Goal: Task Accomplishment & Management: Use online tool/utility

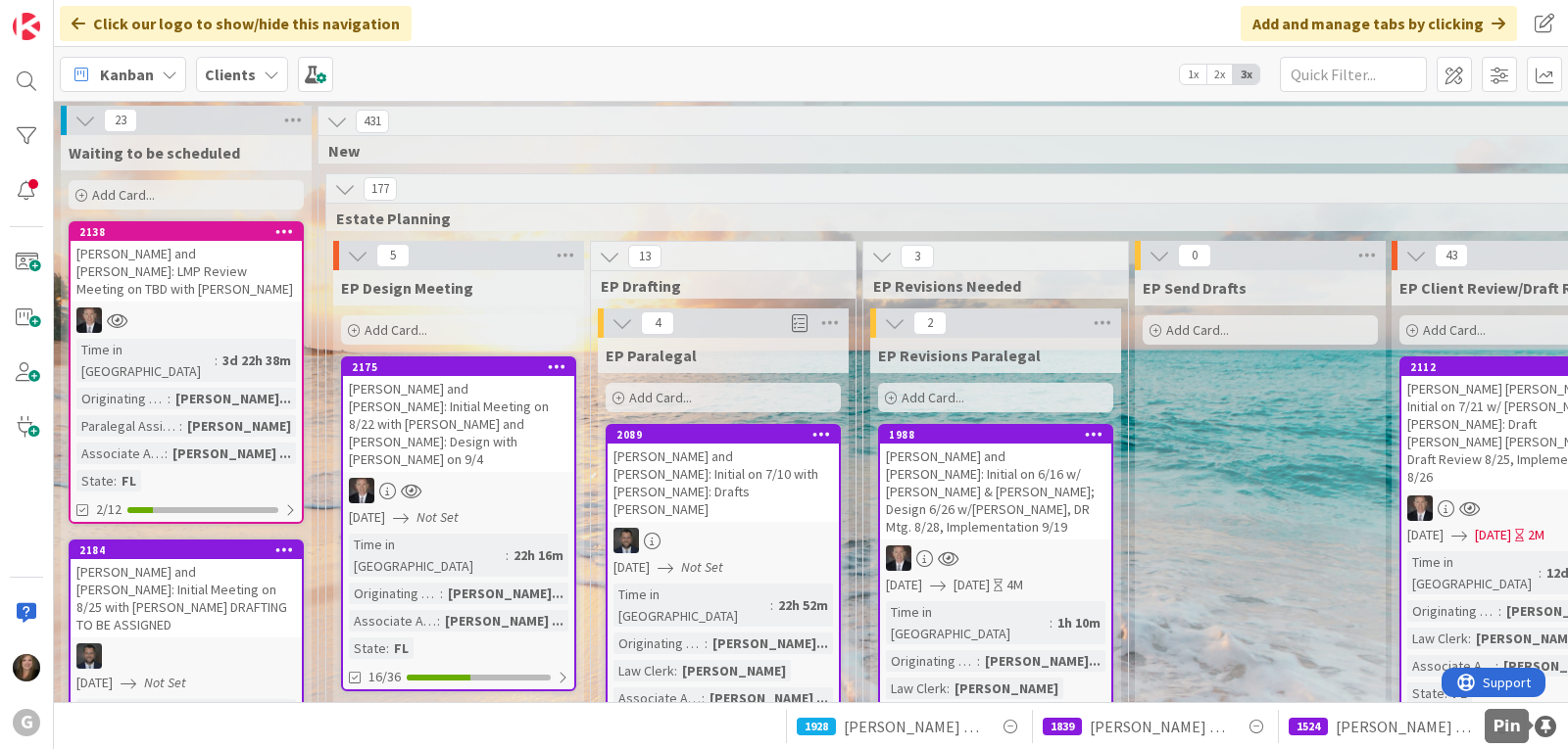
click at [1540, 728] on div at bounding box center [1545, 727] width 22 height 22
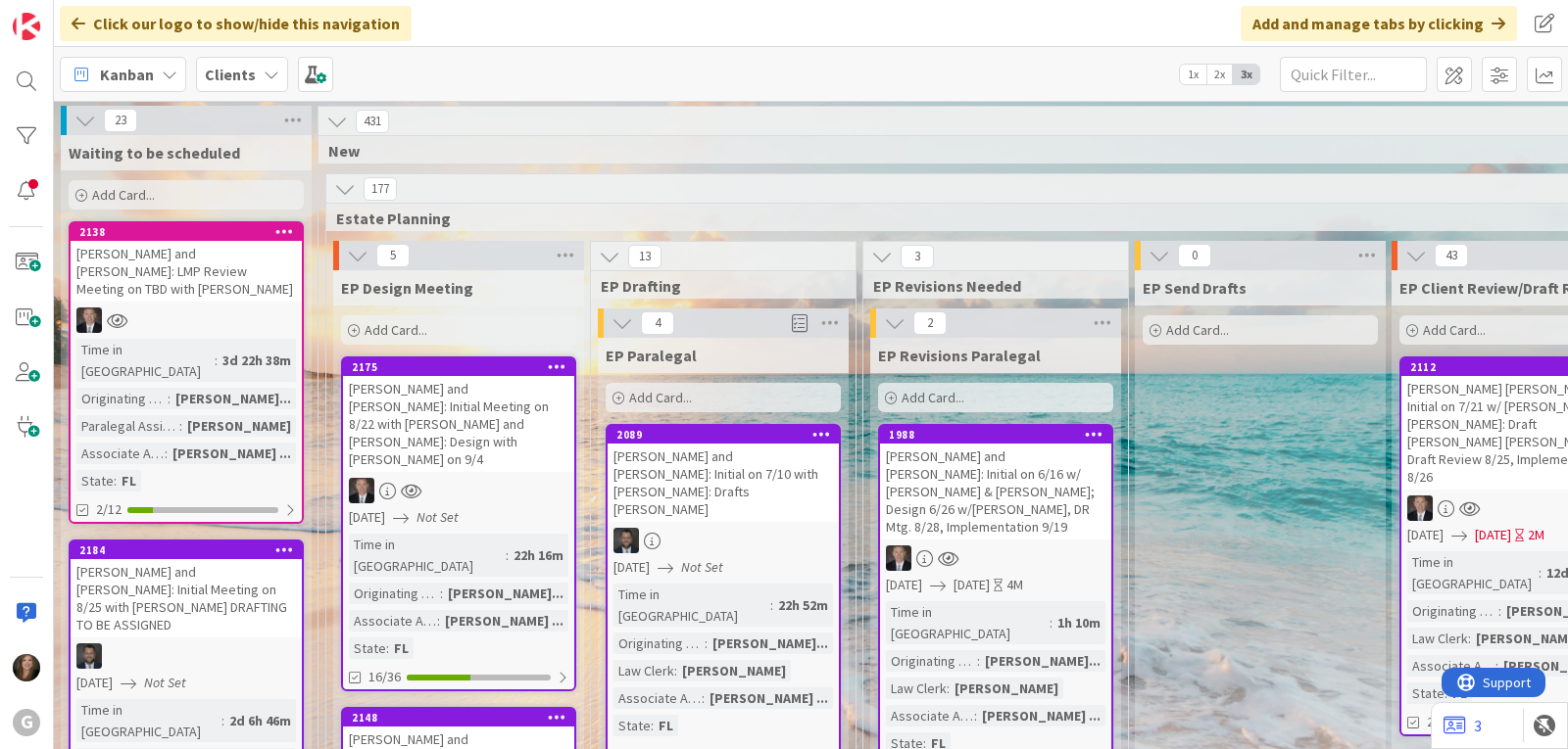
click at [125, 84] on span "Kanban" at bounding box center [126, 75] width 54 height 24
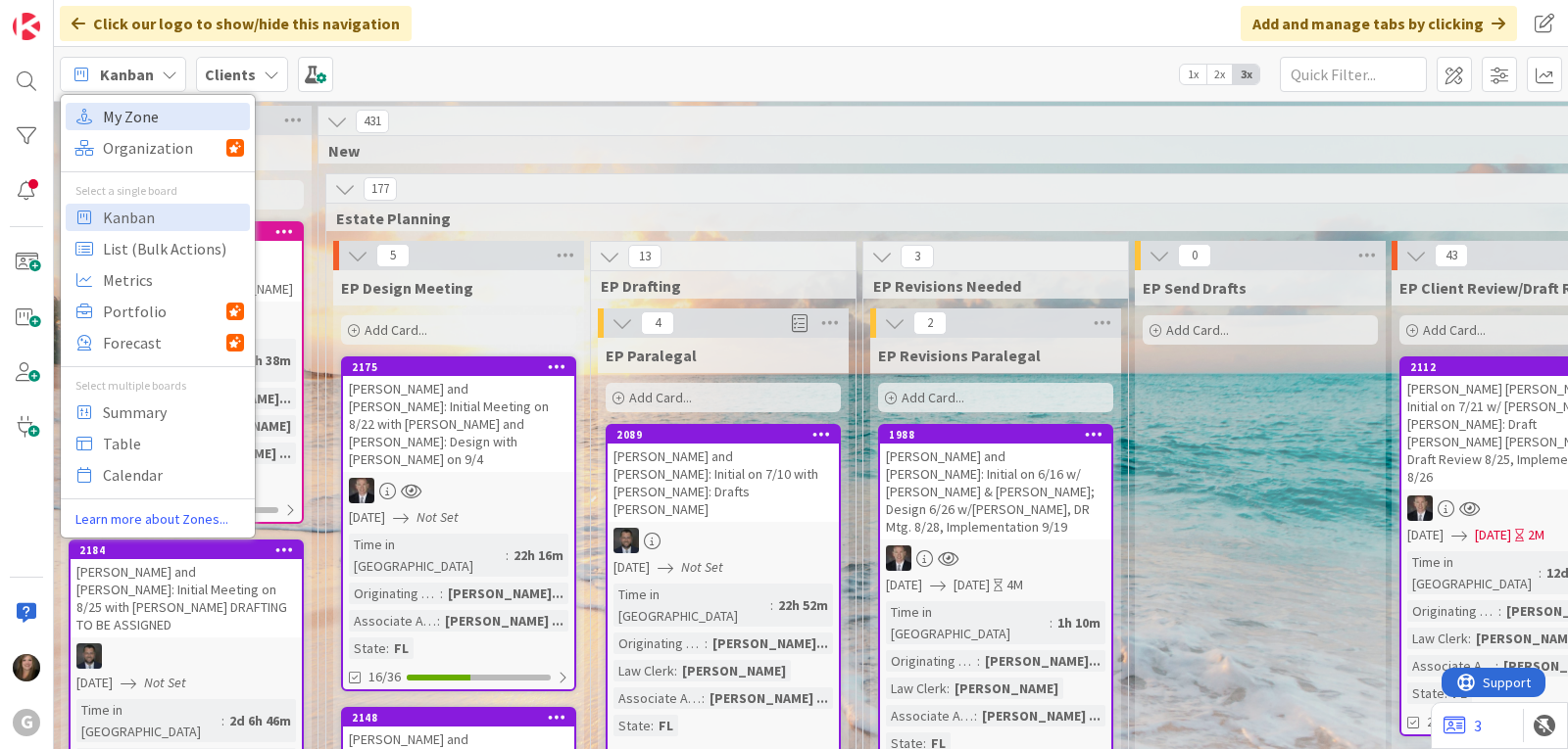
click at [131, 109] on span "My Zone" at bounding box center [173, 116] width 141 height 30
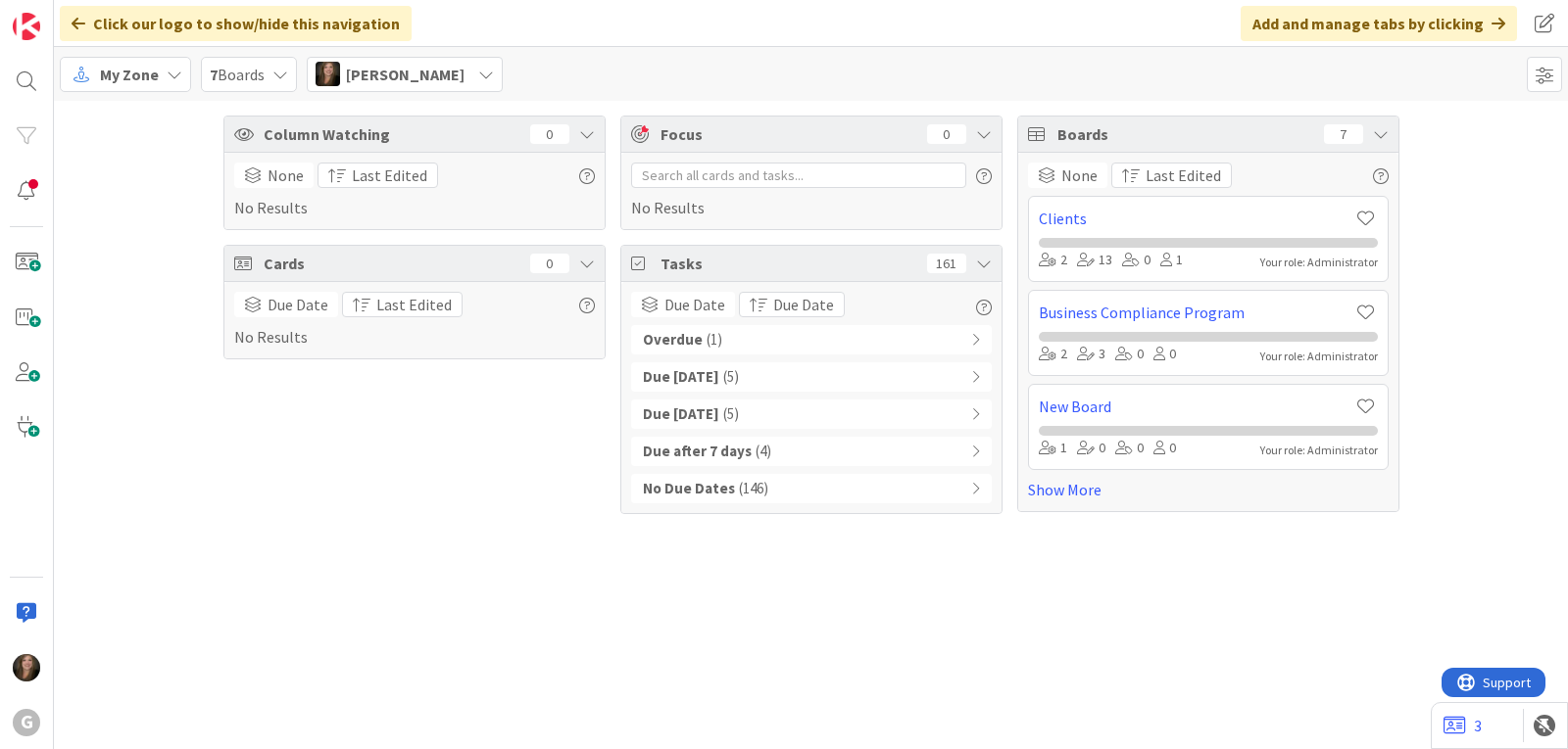
click at [751, 338] on div "Overdue ( 1 )" at bounding box center [811, 340] width 360 height 30
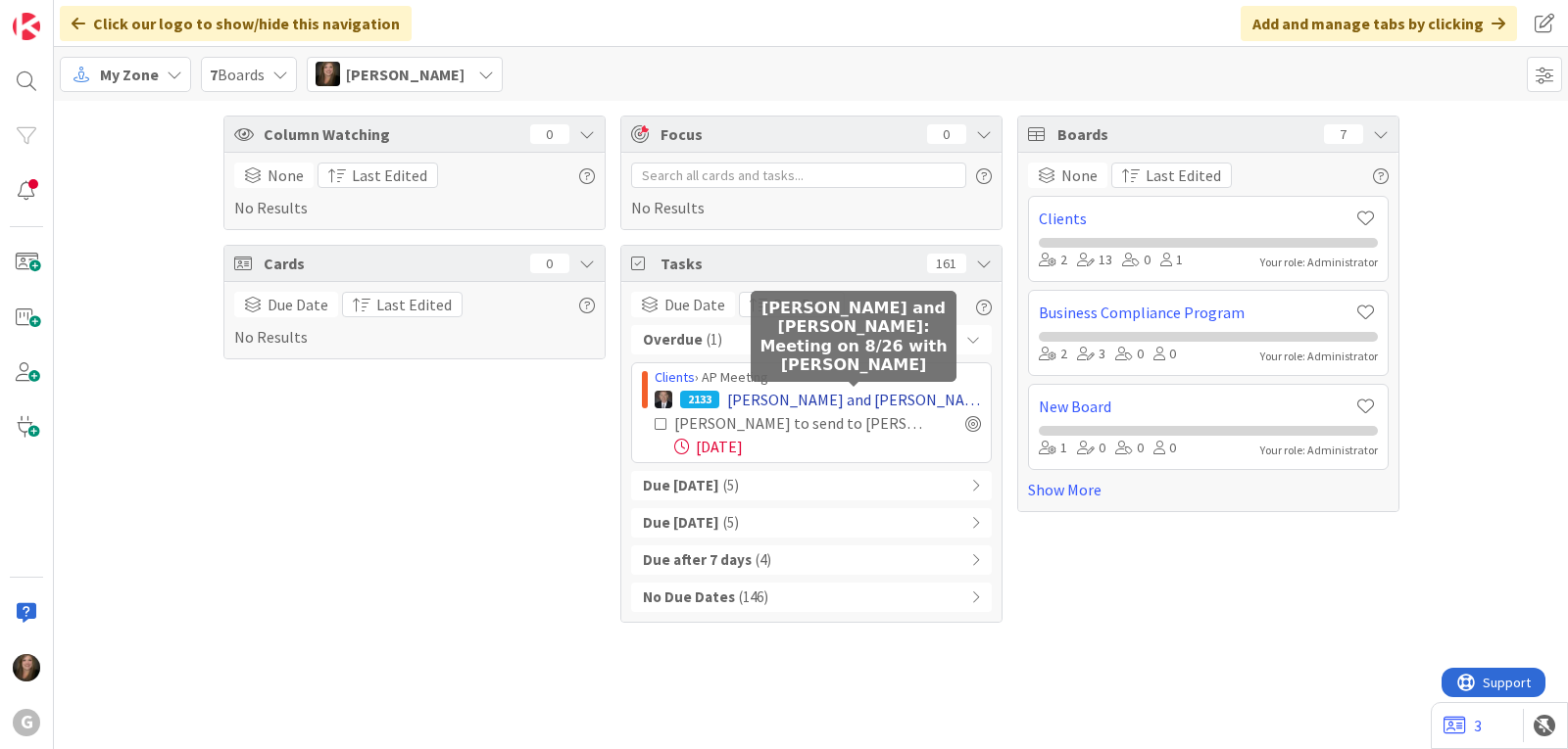
click at [772, 402] on span "[PERSON_NAME] and [PERSON_NAME]: Meeting on 8/26 with [PERSON_NAME]" at bounding box center [854, 400] width 254 height 24
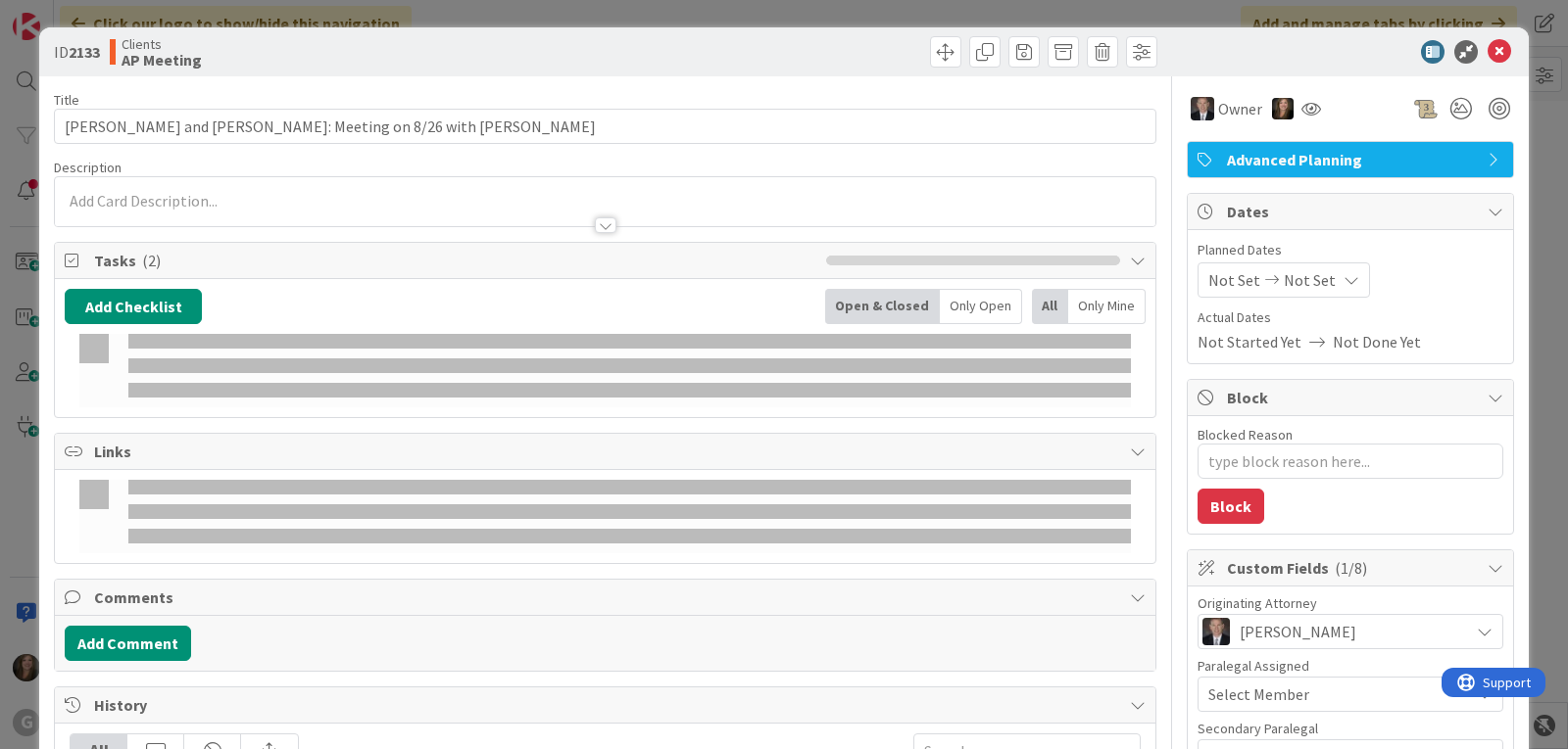
type textarea "x"
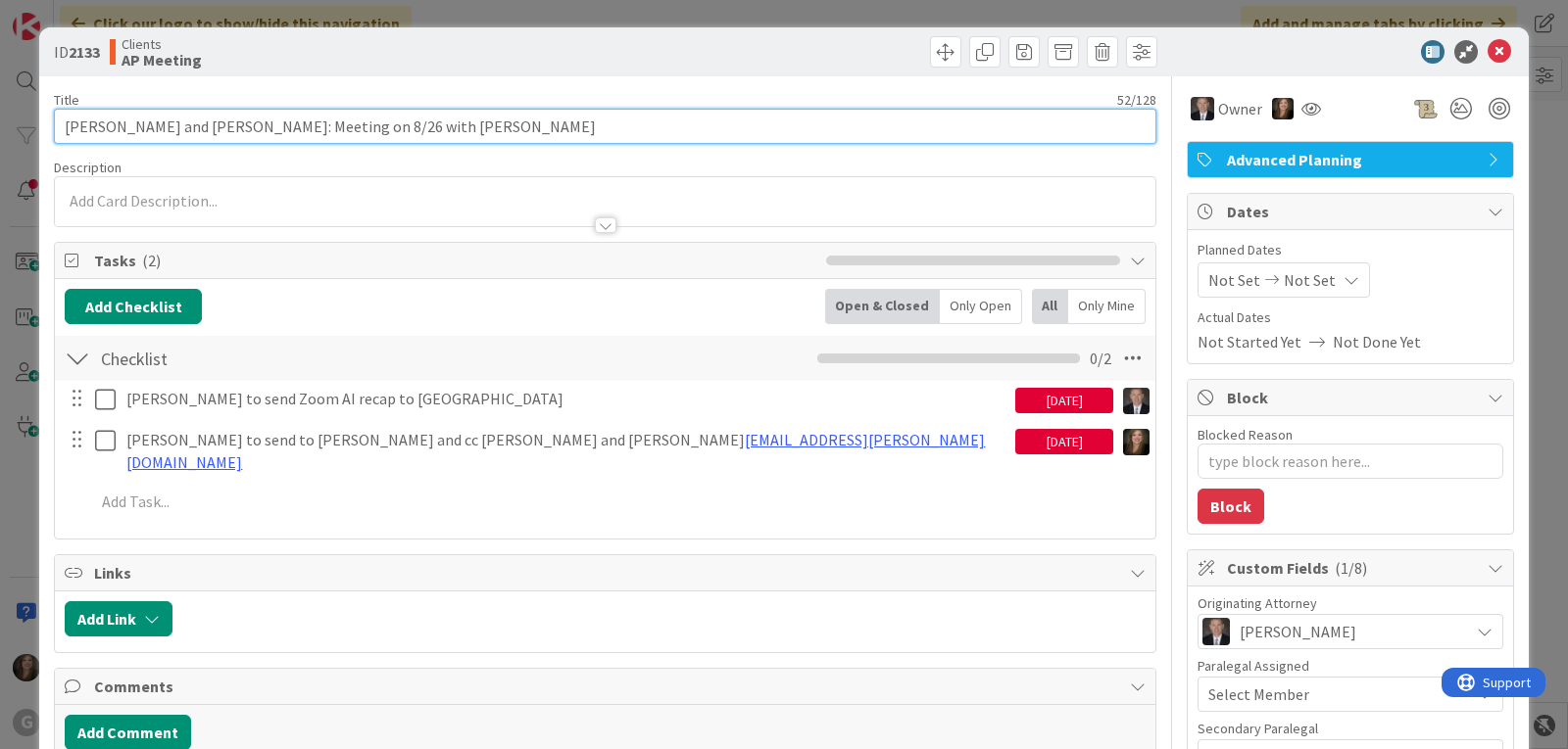
click at [435, 117] on input "[PERSON_NAME] and [PERSON_NAME]: Meeting on 8/26 with [PERSON_NAME]" at bounding box center [605, 125] width 1102 height 35
type input "[PERSON_NAME] and [PERSON_NAME]: Meeting on 8/26 with [PERSON_NAME]:"
type textarea "x"
type input "[PERSON_NAME] and [PERSON_NAME]: Meeting on 8/26 with [PERSON_NAME]: E"
type textarea "x"
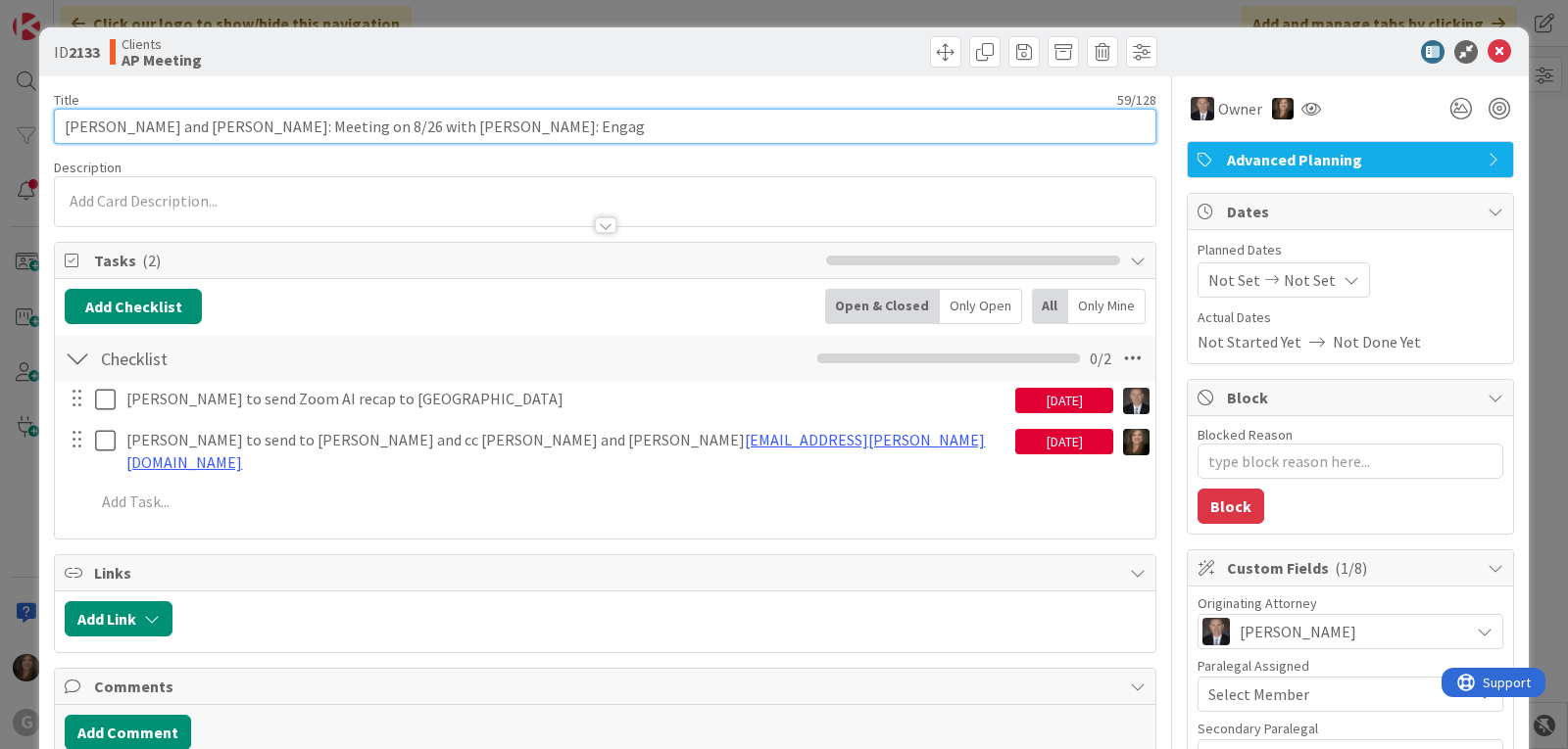
type input "[PERSON_NAME] and [PERSON_NAME]: Meeting on 8/26 with [PERSON_NAME]: Engage"
type textarea "x"
type input "[PERSON_NAME] and [PERSON_NAME]: Meeting on 8/26 with [PERSON_NAME]: Engageme"
type textarea "x"
type input "[PERSON_NAME] and [PERSON_NAME]: Meeting on 8/26 with [PERSON_NAME]: Engagemen"
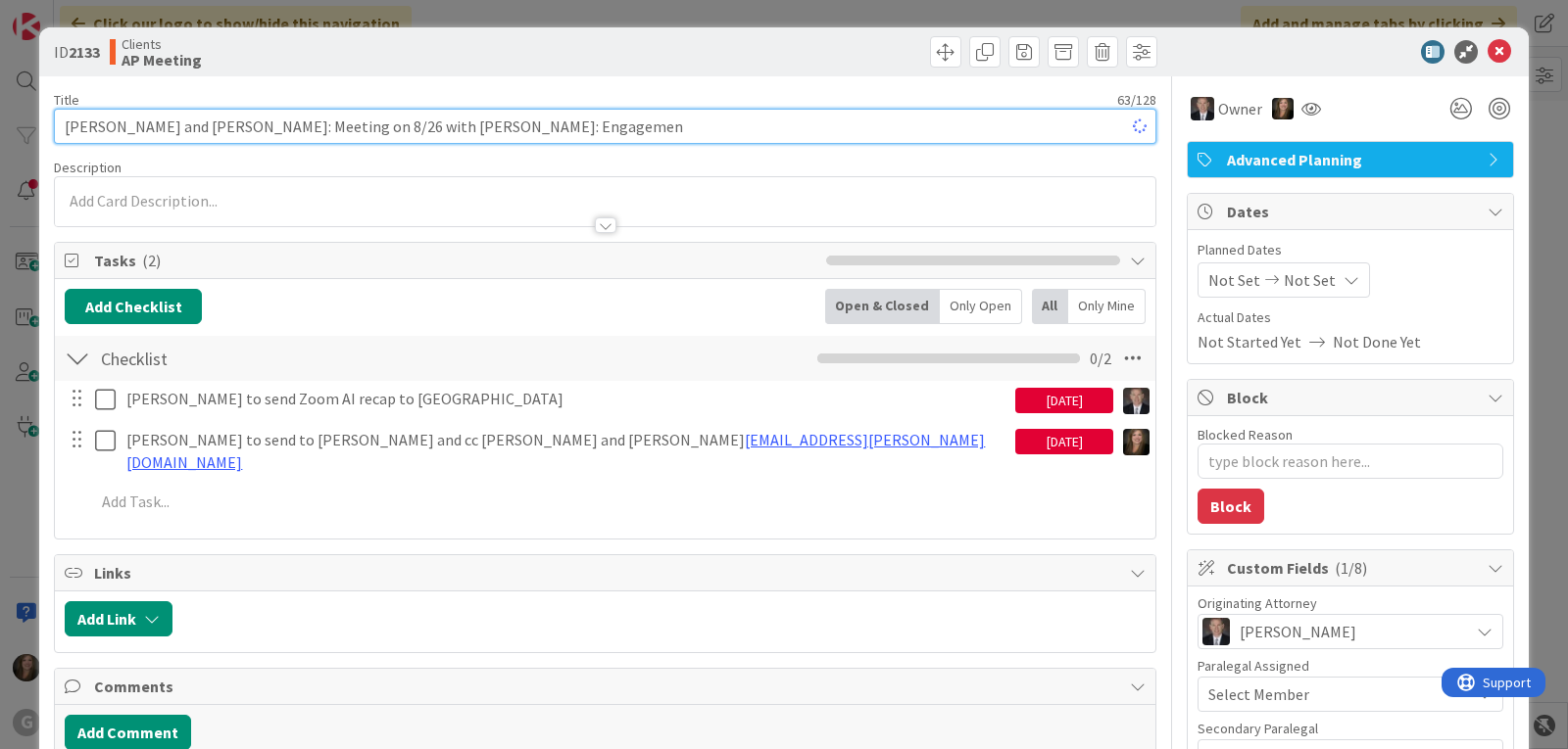
type textarea "x"
type input "[PERSON_NAME] and [PERSON_NAME]: Meeting on 8/26 with [PERSON_NAME]: Engagement…"
type textarea "x"
type input "[PERSON_NAME] and [PERSON_NAME]: Meeting on 8/26 with [PERSON_NAME]: Engagement…"
type textarea "x"
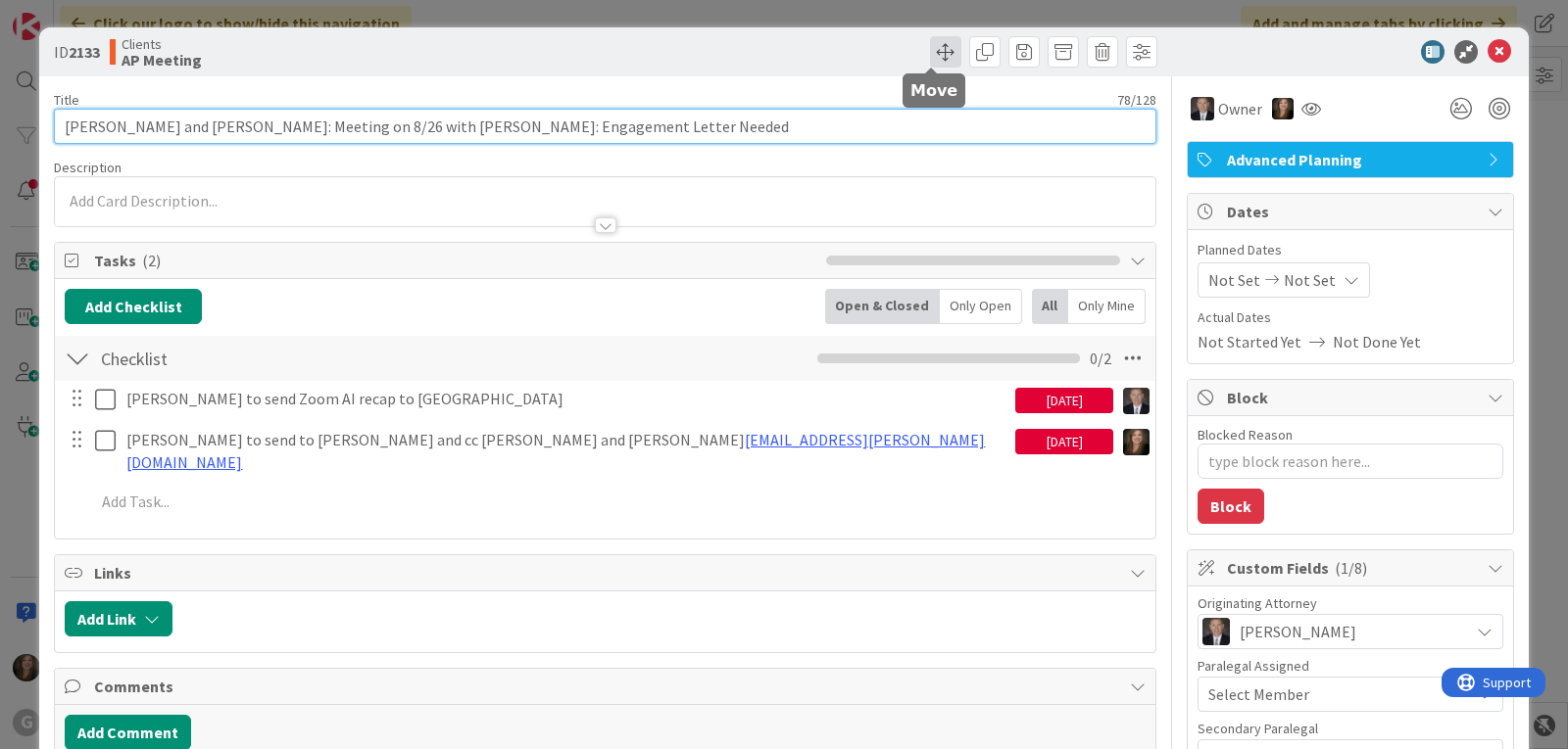
type input "[PERSON_NAME] and [PERSON_NAME]: Meeting on 8/26 with [PERSON_NAME]: Engagement…"
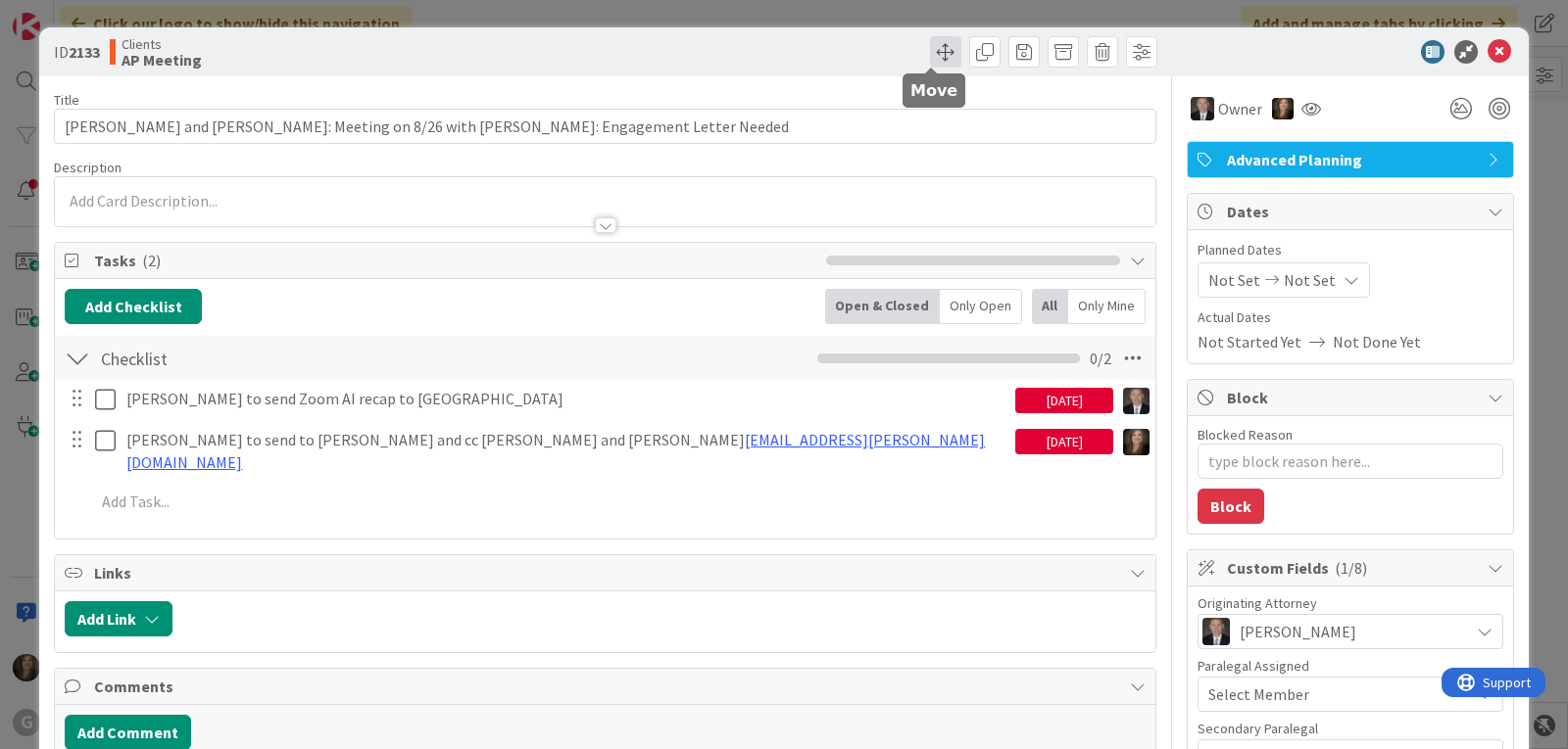
click at [930, 52] on span at bounding box center [946, 52] width 32 height 32
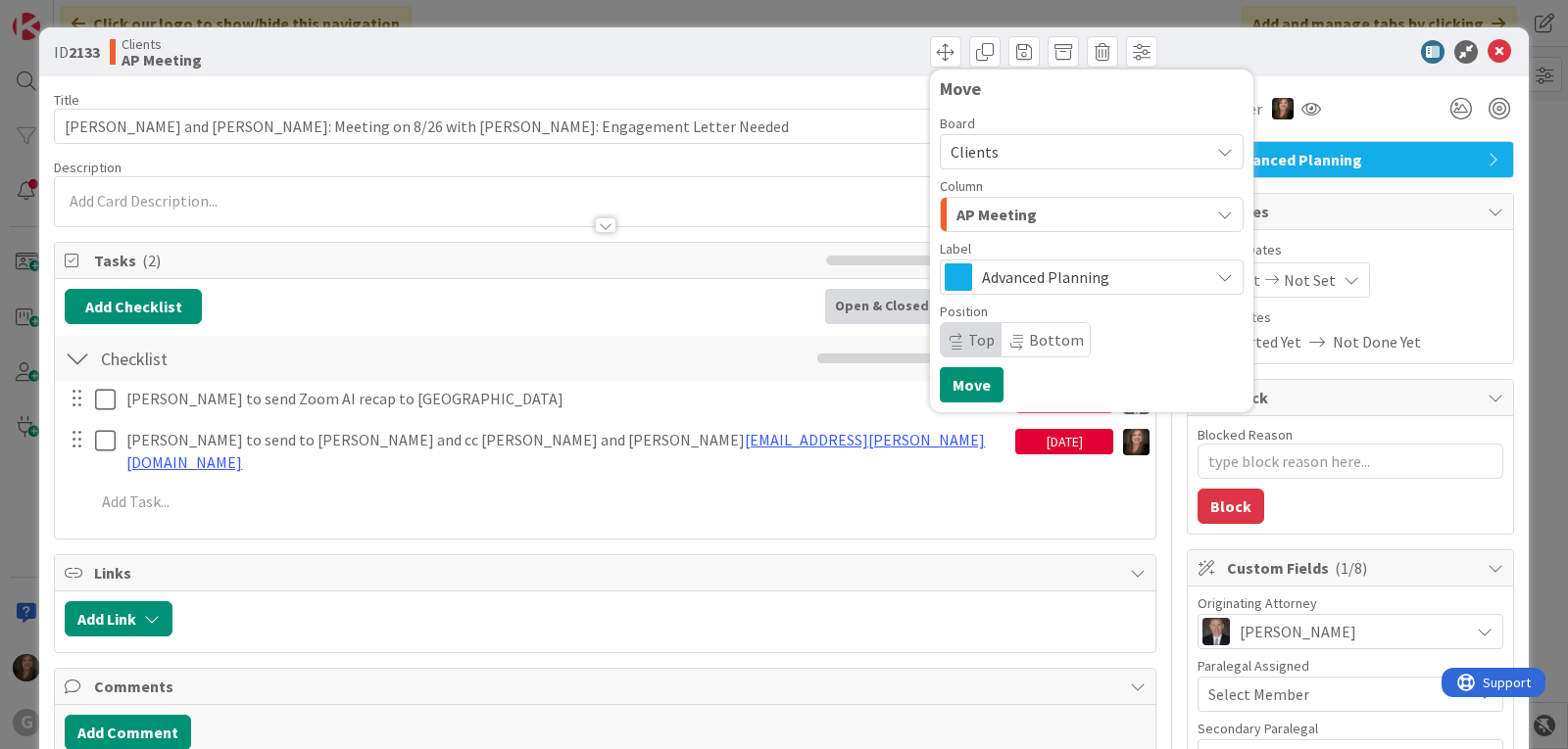
click at [1217, 216] on icon "button" at bounding box center [1225, 215] width 16 height 16
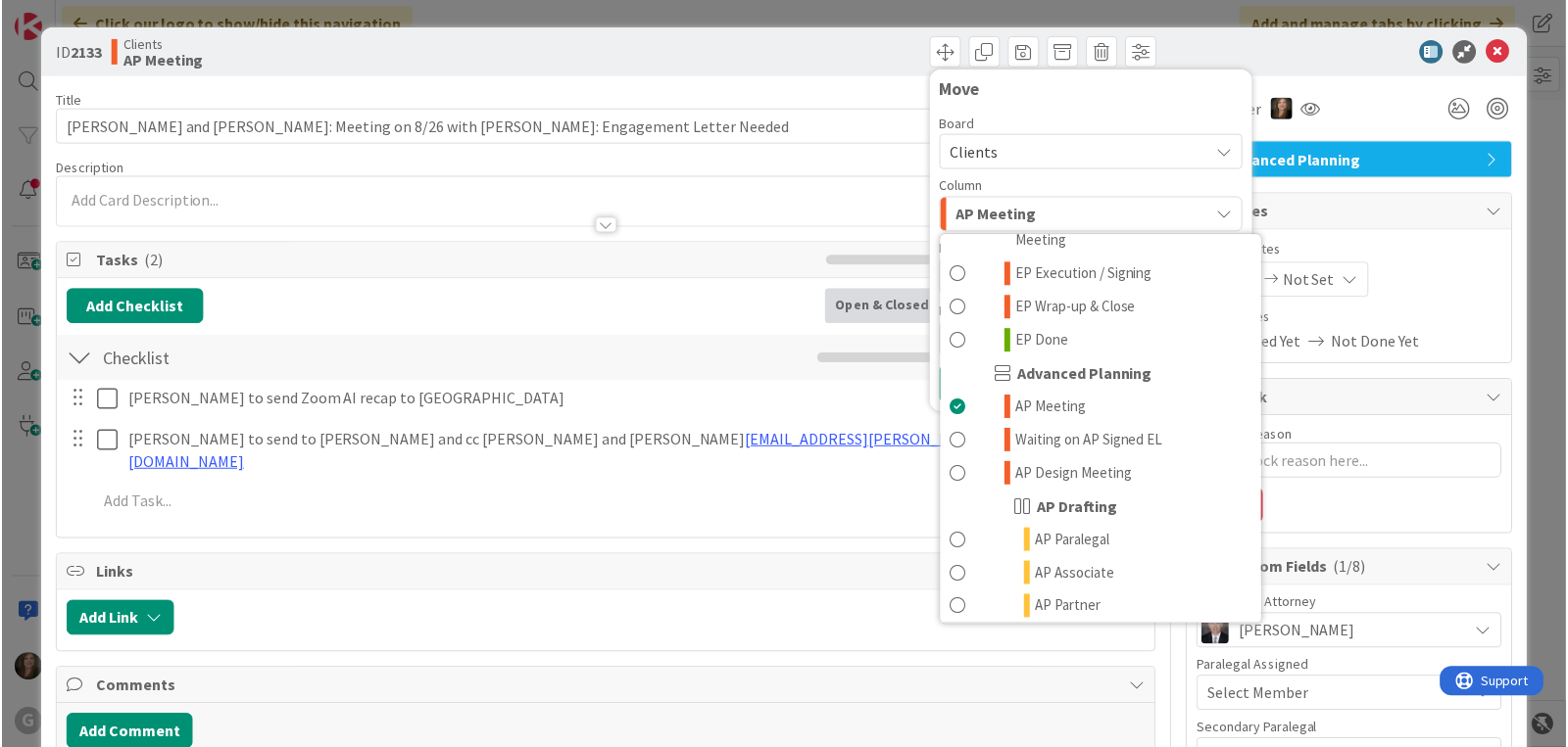
scroll to position [588, 0]
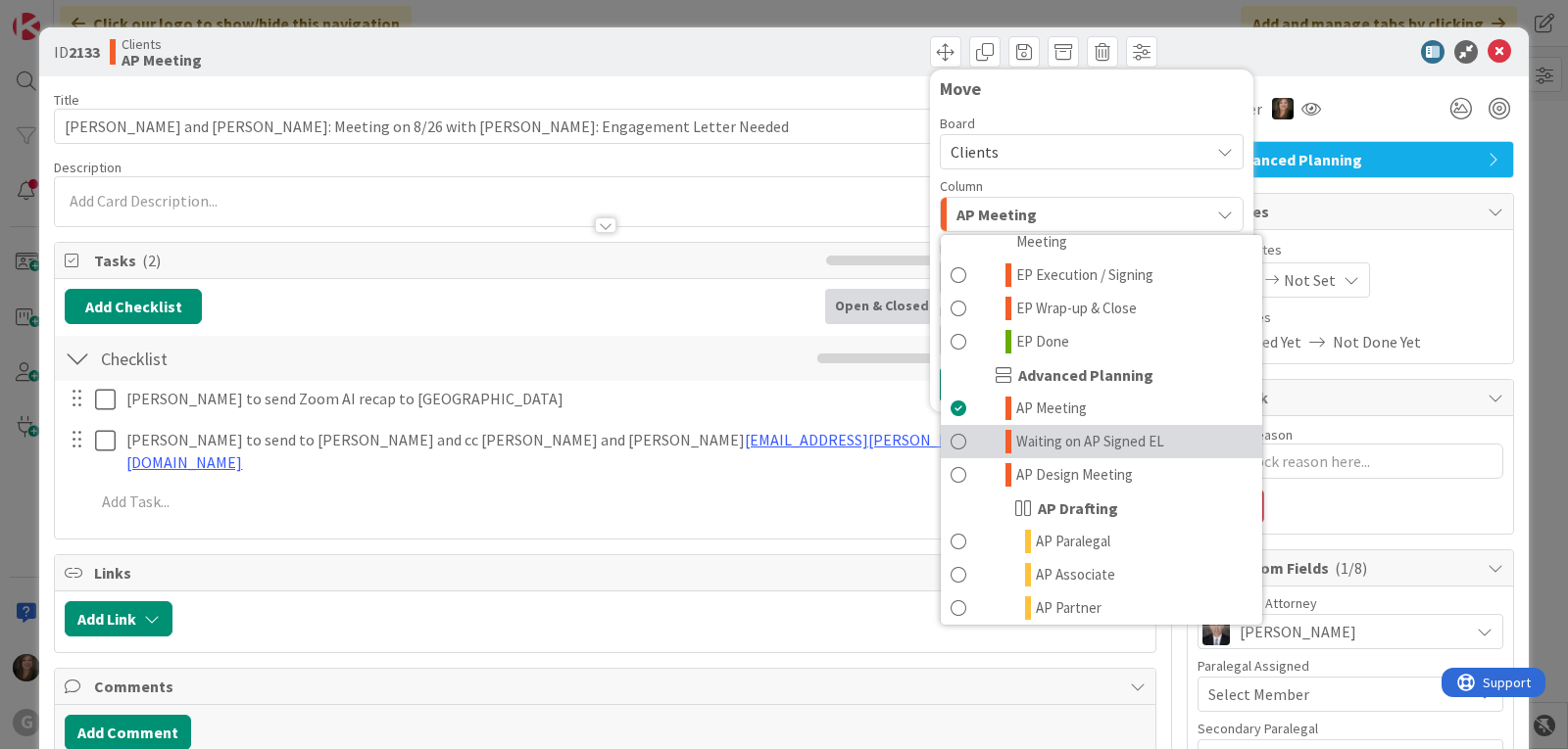
click at [1108, 430] on span "Waiting on AP Signed EL" at bounding box center [1089, 442] width 148 height 24
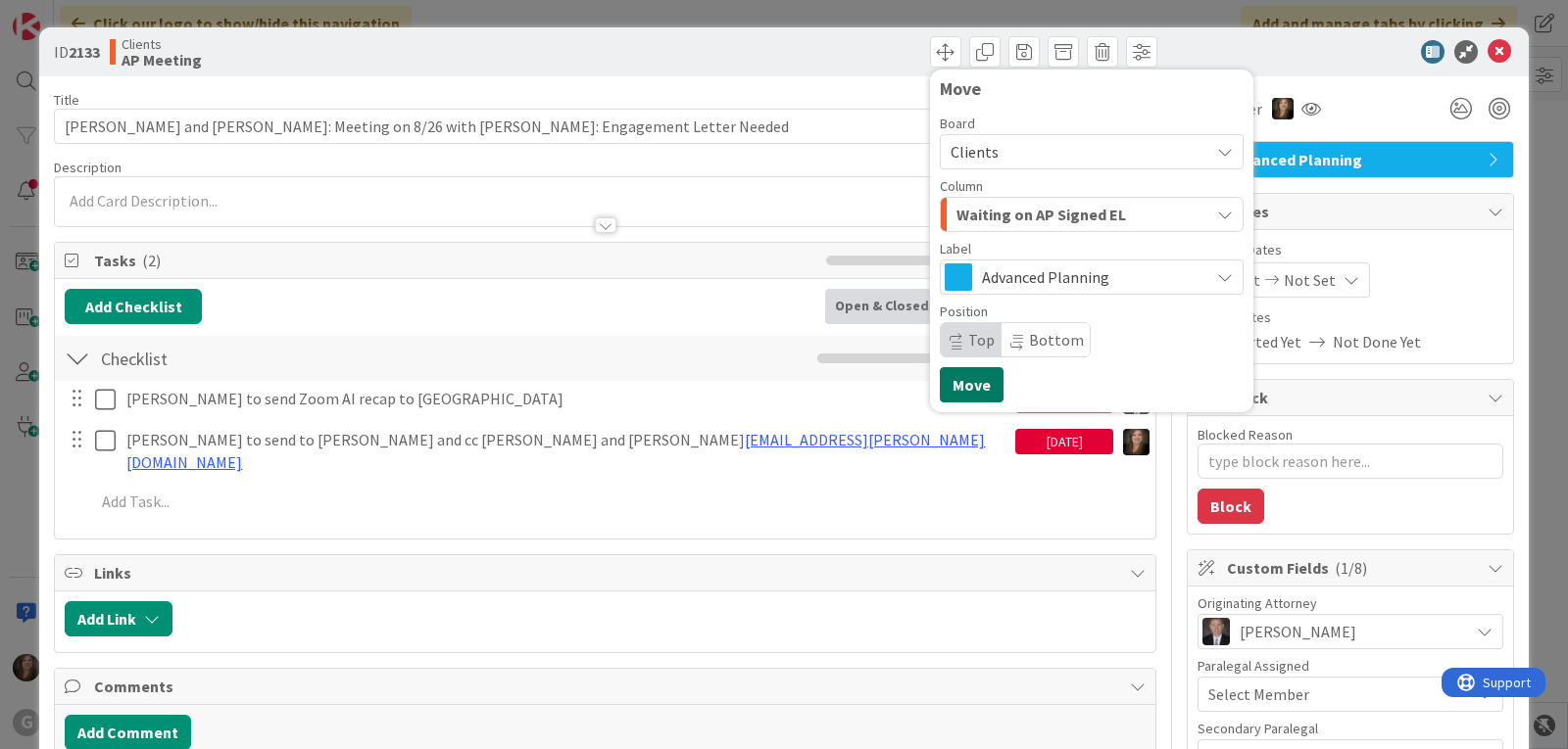
click at [946, 390] on button "Move" at bounding box center [971, 384] width 64 height 35
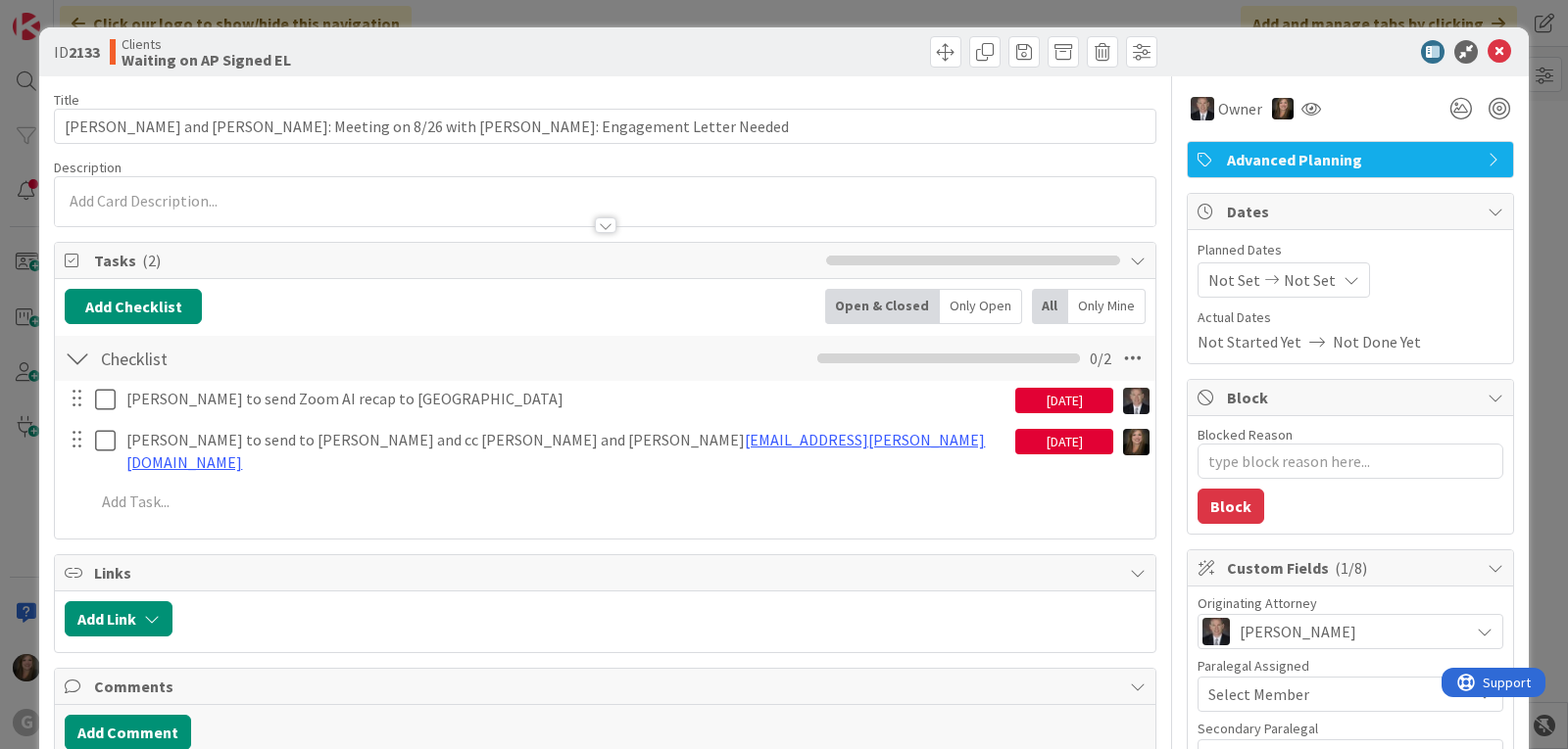
type textarea "x"
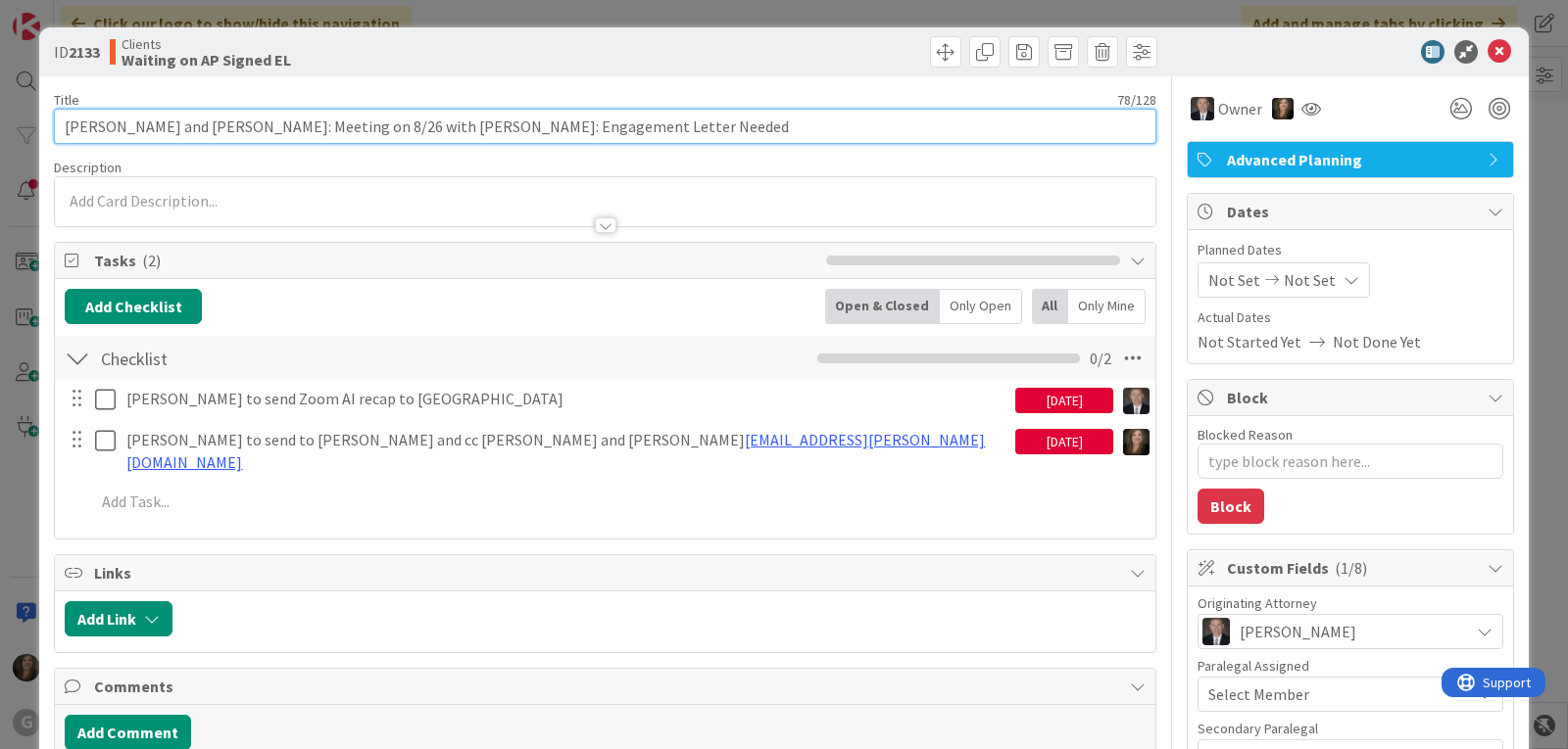
click at [420, 127] on input "[PERSON_NAME] and [PERSON_NAME]: Meeting on 8/26 with [PERSON_NAME]: Engagement…" at bounding box center [605, 125] width 1102 height 35
type input "[PERSON_NAME] and [PERSON_NAME]: Meeting on 8/26 with [PERSON_NAME]: AEngagemen…"
type textarea "x"
type input "[PERSON_NAME] and [PERSON_NAME]: Meeting on 8/26 with [PERSON_NAME]: APEngageme…"
type textarea "x"
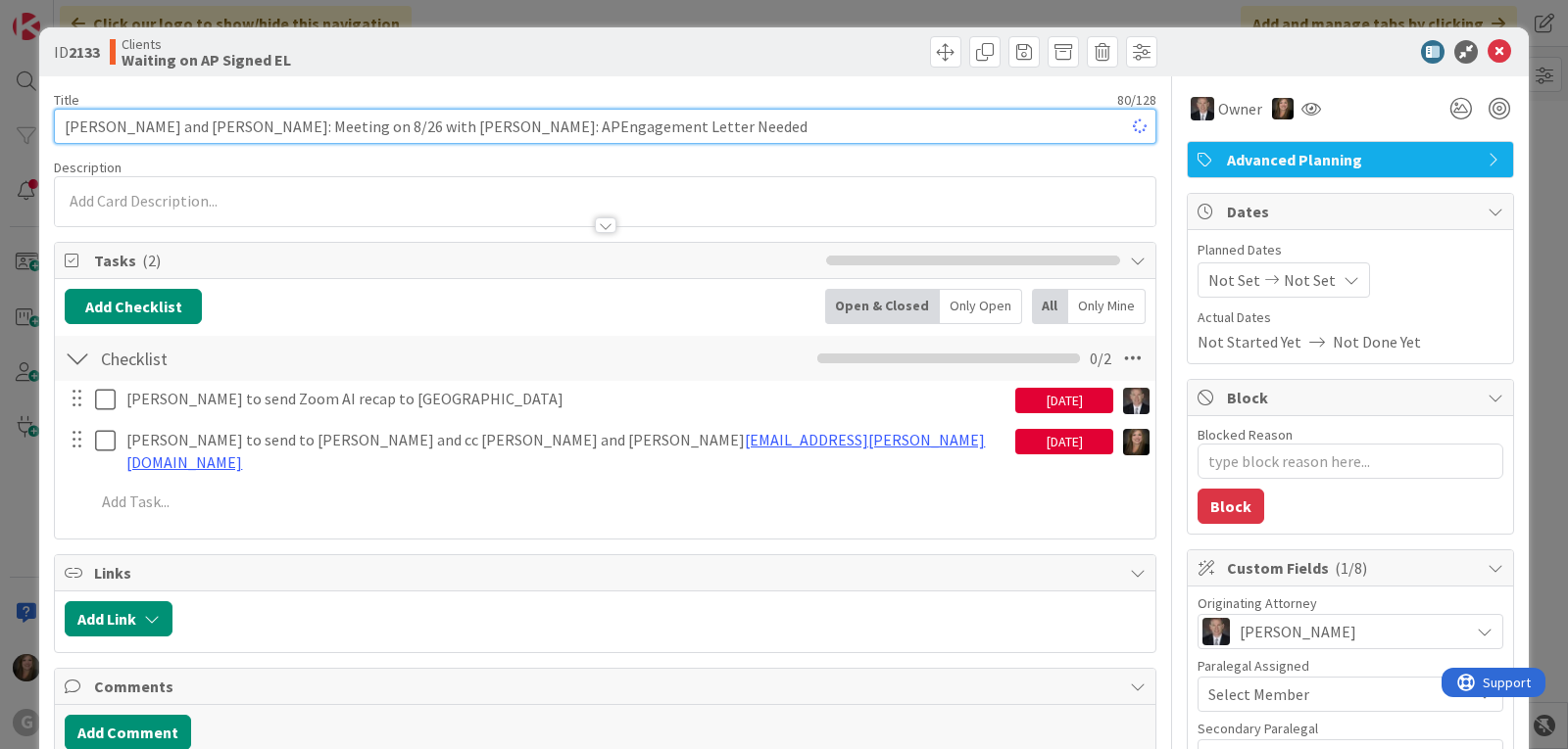
type input "[PERSON_NAME] and [PERSON_NAME]: Meeting on 8/26 with [PERSON_NAME]: AP Engagem…"
type textarea "x"
type input "[PERSON_NAME] and [PERSON_NAME]: Meeting on 8/26 with [PERSON_NAME]: AP Engagem…"
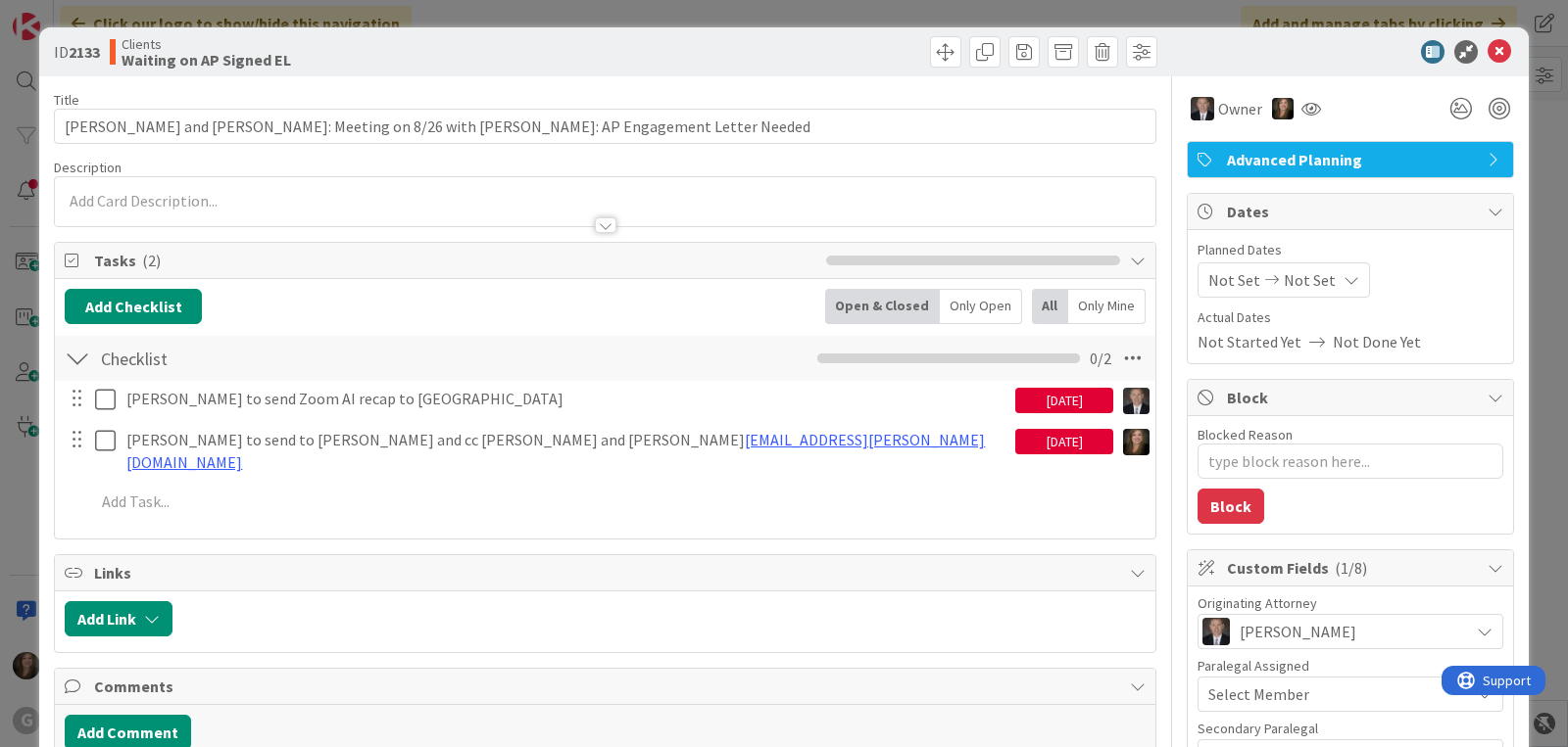
type textarea "x"
